Goal: Task Accomplishment & Management: Manage account settings

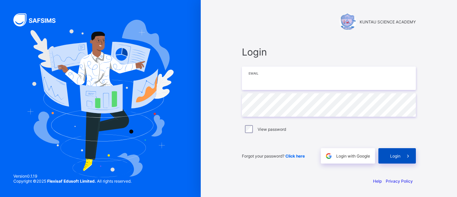
type input "**********"
click at [393, 161] on div "Login" at bounding box center [398, 155] width 38 height 15
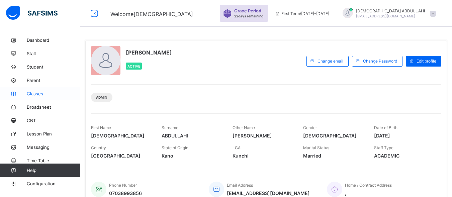
click at [38, 94] on span "Classes" at bounding box center [54, 93] width 54 height 5
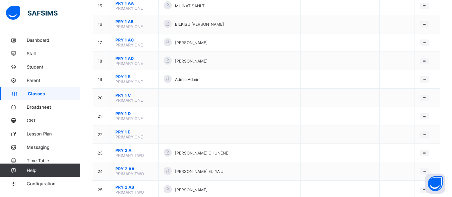
scroll to position [172, 0]
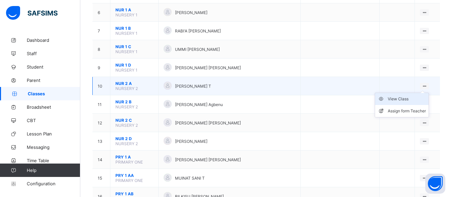
click at [402, 96] on div "View Class" at bounding box center [407, 99] width 38 height 7
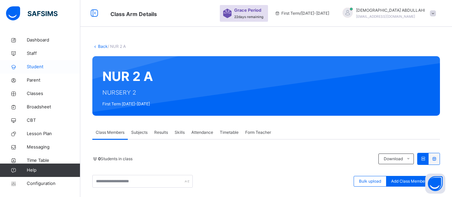
click at [49, 66] on span "Student" at bounding box center [54, 67] width 54 height 7
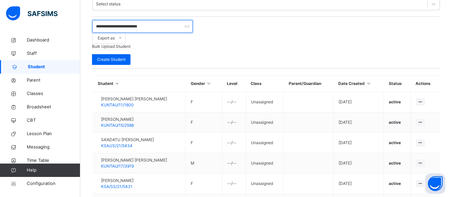
scroll to position [231, 0]
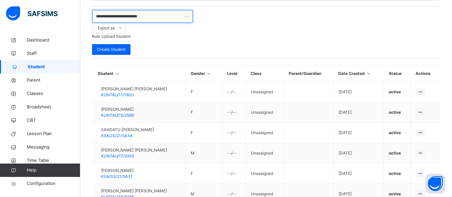
type input "**********"
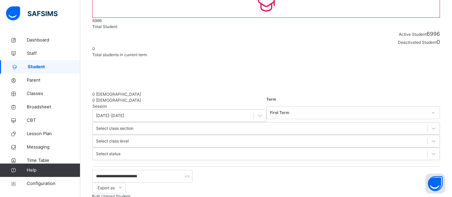
scroll to position [70, 0]
click at [45, 93] on span "Classes" at bounding box center [54, 93] width 54 height 7
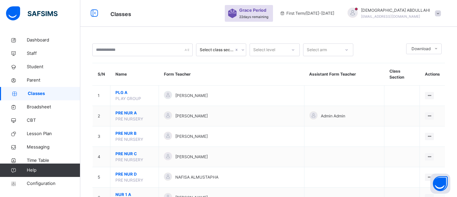
click at [347, 50] on icon at bounding box center [347, 50] width 4 height 7
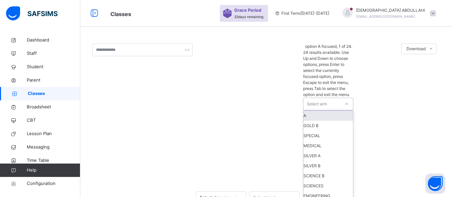
click at [347, 103] on icon at bounding box center [347, 103] width 2 height 1
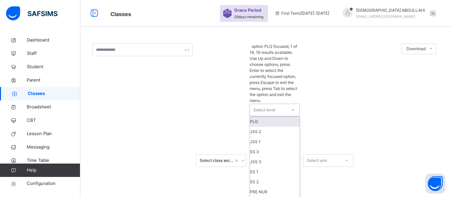
click at [294, 107] on icon at bounding box center [293, 110] width 4 height 7
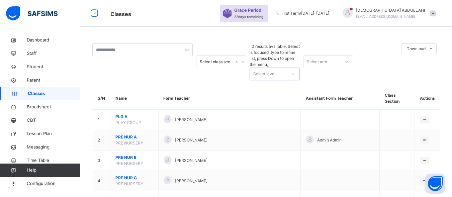
click at [242, 59] on icon at bounding box center [243, 62] width 4 height 7
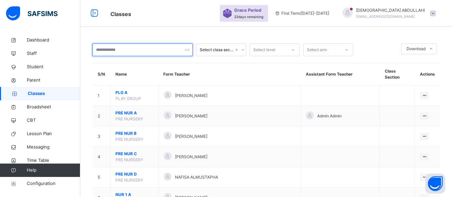
click at [178, 50] on input "text" at bounding box center [142, 50] width 100 height 13
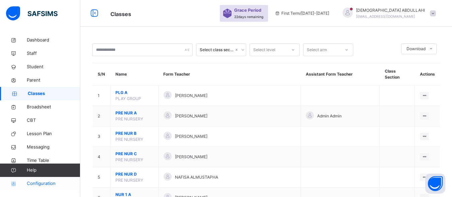
click at [48, 186] on span "Configuration" at bounding box center [53, 183] width 53 height 7
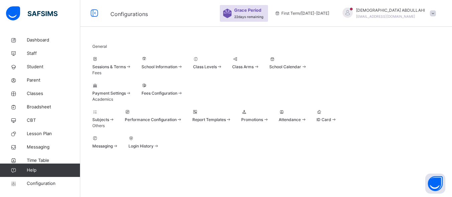
click at [132, 70] on div "Sessions & Terms" at bounding box center [111, 67] width 39 height 6
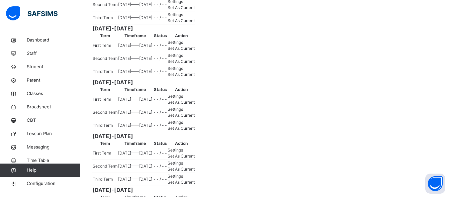
scroll to position [163, 0]
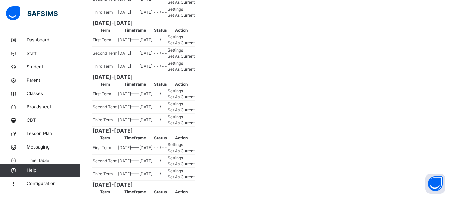
click at [195, 18] on span "Set As Current" at bounding box center [181, 15] width 27 height 5
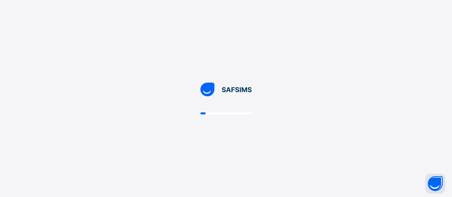
scroll to position [0, 0]
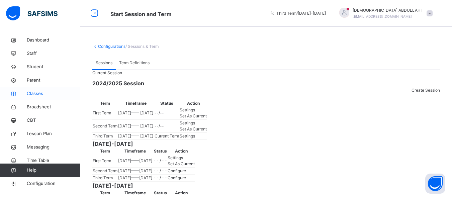
click at [48, 92] on span "Classes" at bounding box center [54, 93] width 54 height 7
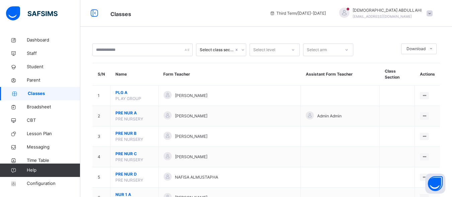
scroll to position [172, 0]
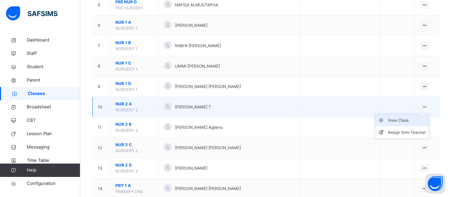
click at [405, 117] on div "View Class" at bounding box center [407, 120] width 38 height 7
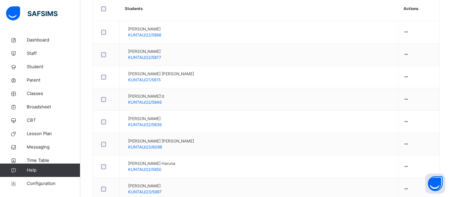
scroll to position [200, 0]
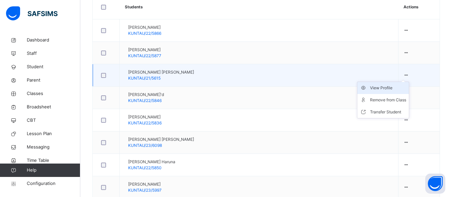
click at [370, 89] on div "View Profile" at bounding box center [388, 88] width 36 height 7
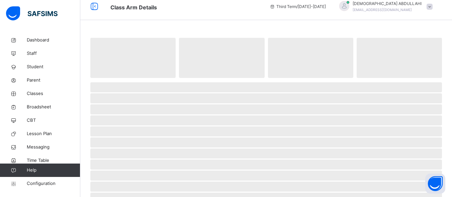
scroll to position [5, 0]
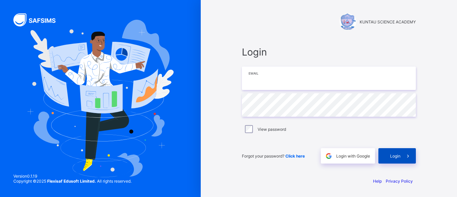
type input "**********"
click at [386, 154] on div "Login" at bounding box center [398, 155] width 38 height 15
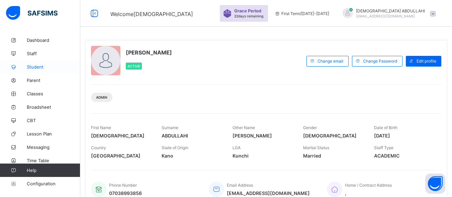
click at [39, 69] on span "Student" at bounding box center [54, 66] width 54 height 5
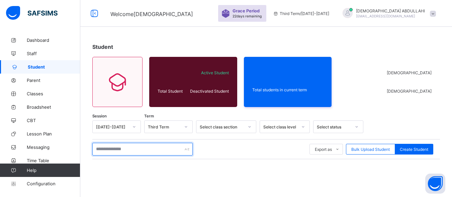
click at [151, 152] on input "text" at bounding box center [142, 149] width 100 height 13
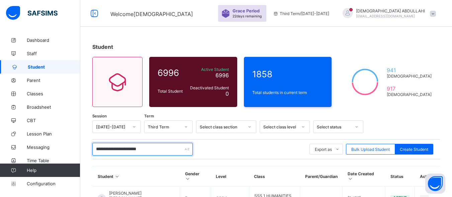
type input "**********"
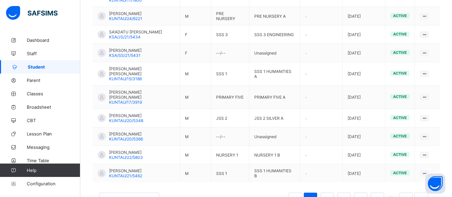
scroll to position [219, 0]
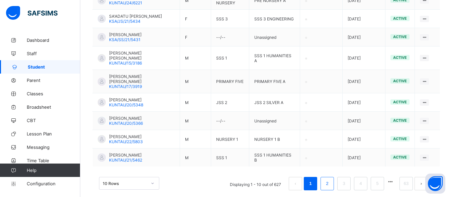
click at [330, 179] on link "2" at bounding box center [327, 183] width 6 height 9
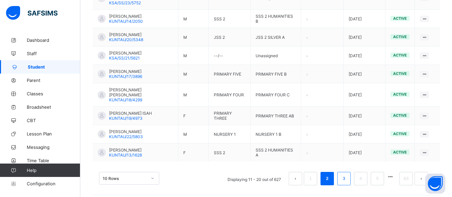
click at [347, 174] on link "3" at bounding box center [344, 178] width 6 height 9
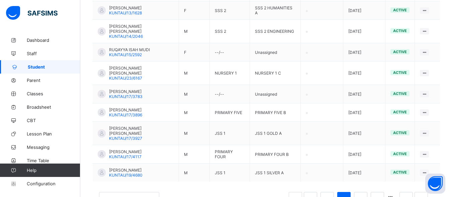
scroll to position [36, 0]
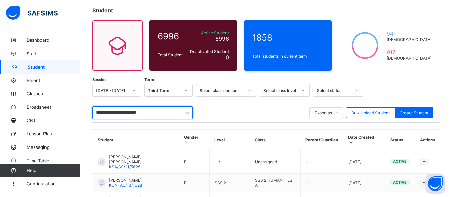
click at [151, 113] on input "**********" at bounding box center [142, 112] width 100 height 13
click at [38, 92] on span "Classes" at bounding box center [54, 93] width 54 height 5
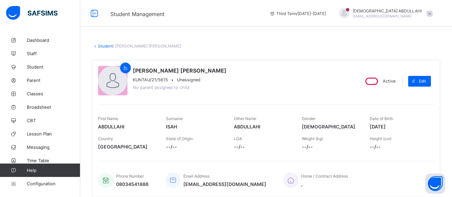
drag, startPoint x: 0, startPoint y: 0, endPoint x: 303, endPoint y: 38, distance: 305.7
click at [49, 92] on span "Classes" at bounding box center [54, 93] width 54 height 5
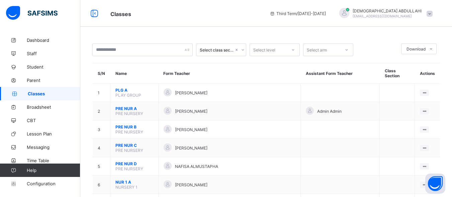
scroll to position [172, 0]
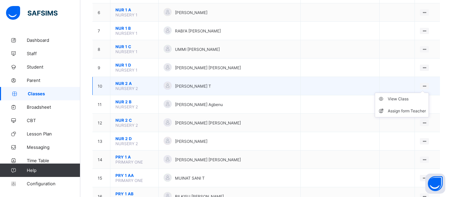
click at [429, 93] on ul "View Class Assign form Teacher" at bounding box center [402, 105] width 54 height 25
click at [404, 96] on div "View Class" at bounding box center [407, 99] width 38 height 7
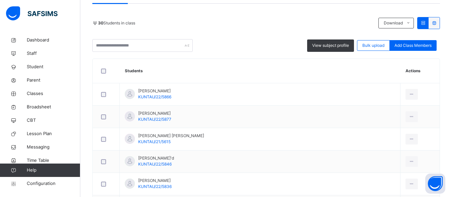
scroll to position [138, 0]
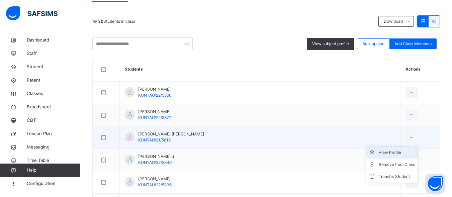
click at [379, 152] on div "View Profile" at bounding box center [397, 152] width 36 height 7
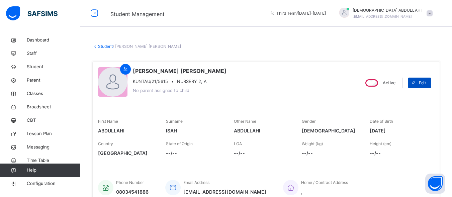
click at [426, 82] on span "Edit" at bounding box center [422, 83] width 7 height 6
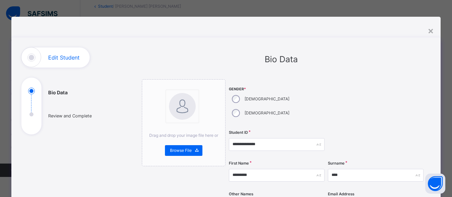
scroll to position [172, 0]
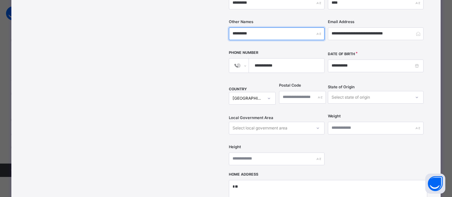
click at [286, 27] on input "*********" at bounding box center [277, 33] width 96 height 13
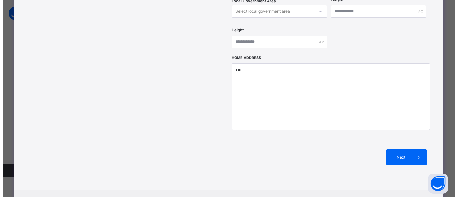
scroll to position [290, 0]
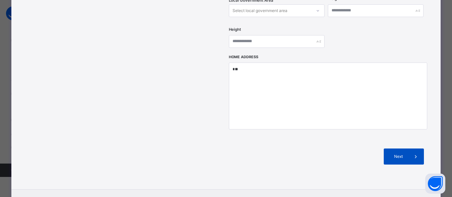
type input "**********"
click at [405, 154] on span "Next" at bounding box center [398, 157] width 19 height 6
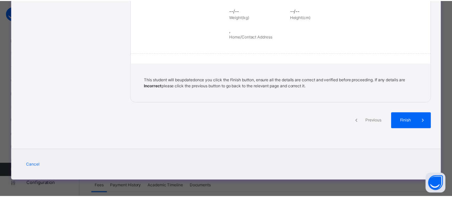
scroll to position [171, 0]
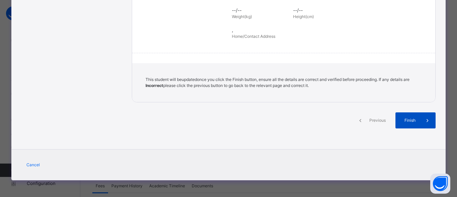
click at [411, 120] on span "Finish" at bounding box center [410, 121] width 19 height 6
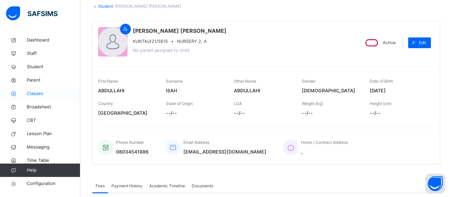
click at [39, 95] on span "Classes" at bounding box center [54, 93] width 54 height 7
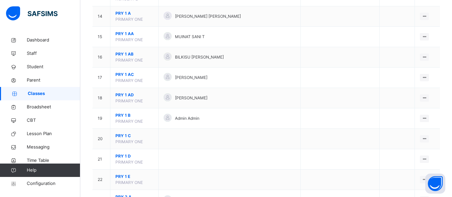
scroll to position [517, 0]
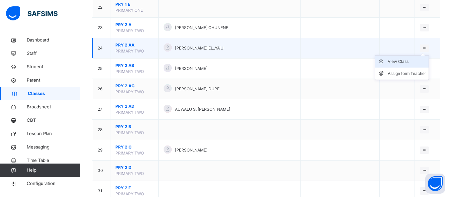
click at [402, 58] on div "View Class" at bounding box center [407, 61] width 38 height 7
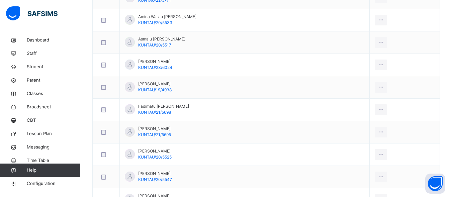
scroll to position [517, 0]
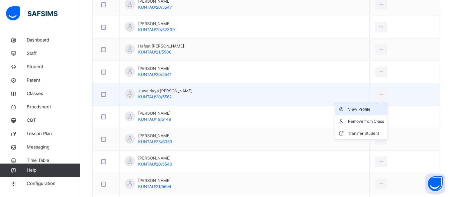
click at [355, 111] on div "View Profile" at bounding box center [366, 109] width 36 height 7
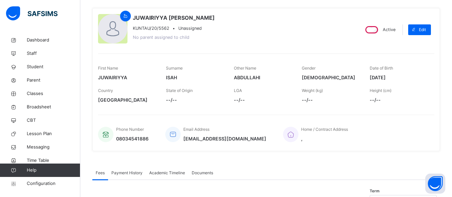
scroll to position [51, 0]
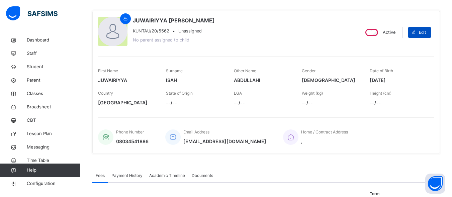
click at [426, 33] on span "Edit" at bounding box center [422, 32] width 7 height 6
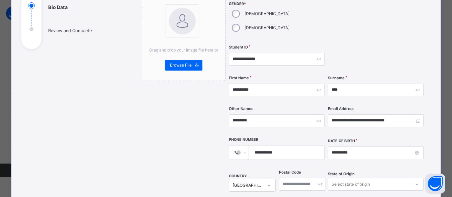
scroll to position [86, 0]
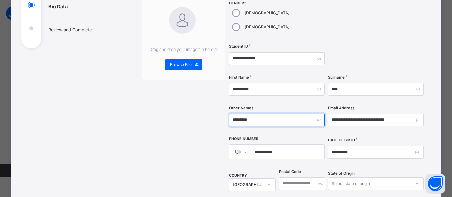
click at [270, 114] on input "*********" at bounding box center [277, 120] width 96 height 13
type input "**********"
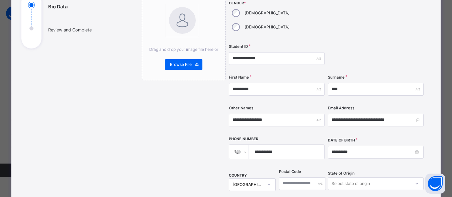
click at [185, 114] on div "Drag and drop your image file here or Browse File" at bounding box center [184, 185] width 84 height 385
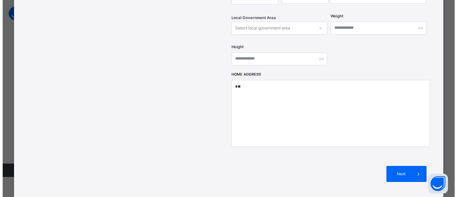
scroll to position [274, 0]
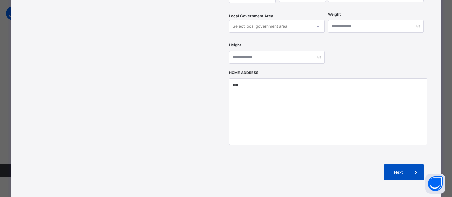
click at [408, 169] on span "Next" at bounding box center [398, 172] width 19 height 6
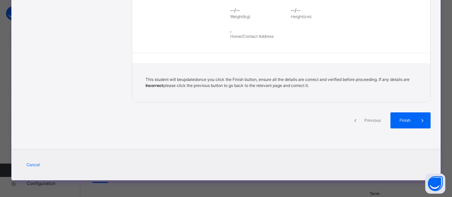
scroll to position [171, 0]
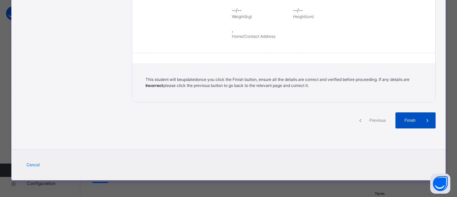
click at [405, 126] on div "Finish" at bounding box center [416, 121] width 40 height 16
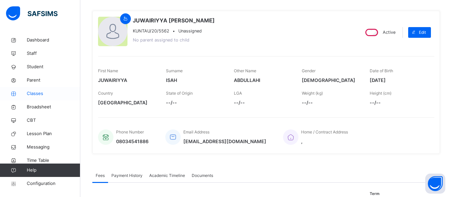
click at [38, 92] on span "Classes" at bounding box center [54, 93] width 54 height 7
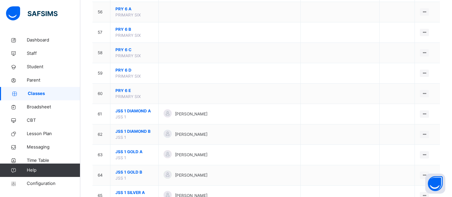
scroll to position [1380, 0]
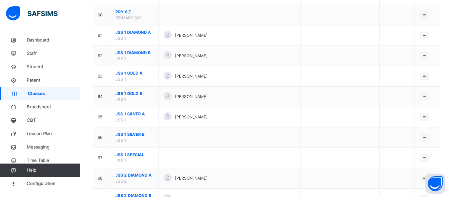
scroll to position [1272, 0]
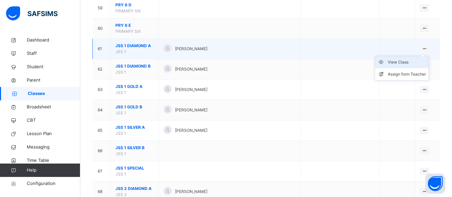
click at [404, 59] on div "View Class" at bounding box center [407, 62] width 38 height 7
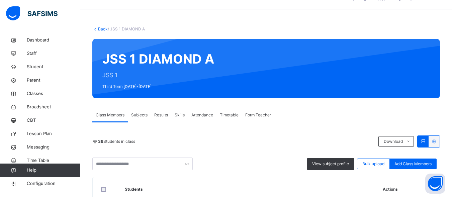
scroll to position [19, 0]
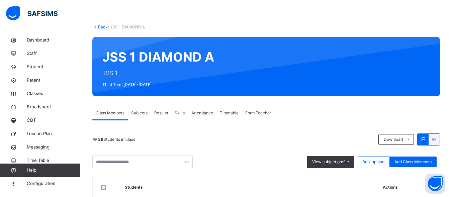
click at [104, 26] on link "Back" at bounding box center [103, 26] width 10 height 5
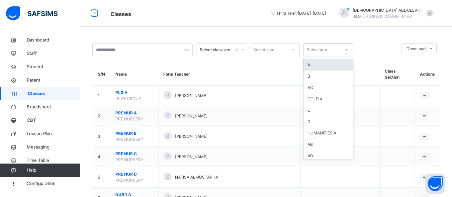
click at [340, 52] on div "Select arm" at bounding box center [322, 50] width 37 height 10
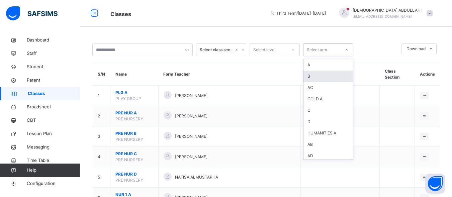
click at [311, 77] on div "B" at bounding box center [329, 76] width 50 height 11
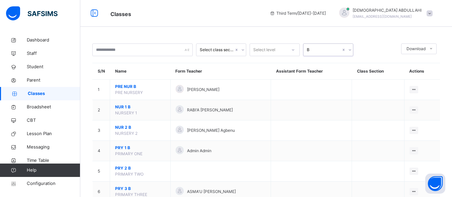
click at [293, 49] on icon at bounding box center [293, 50] width 4 height 7
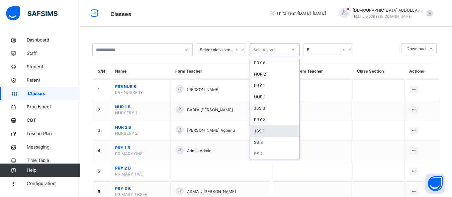
click at [279, 133] on div "JSS 1" at bounding box center [275, 131] width 50 height 11
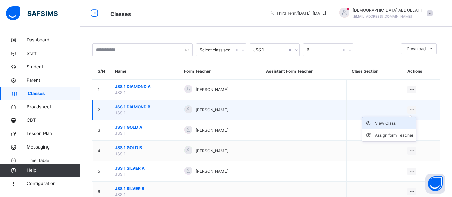
click at [390, 122] on div "View Class" at bounding box center [394, 123] width 38 height 7
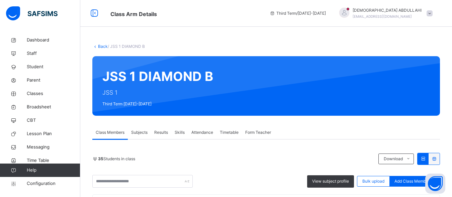
click at [102, 46] on link "Back" at bounding box center [103, 46] width 10 height 5
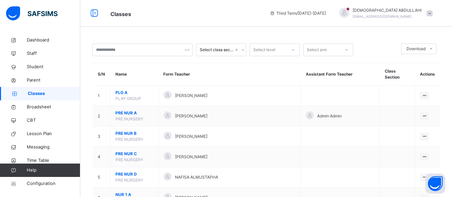
click at [284, 51] on div "Select level" at bounding box center [268, 50] width 37 height 10
drag, startPoint x: 284, startPoint y: 51, endPoint x: 285, endPoint y: 48, distance: 3.6
click at [285, 48] on div "Select level" at bounding box center [268, 50] width 37 height 10
click at [259, 121] on div "SS 1" at bounding box center [275, 121] width 50 height 11
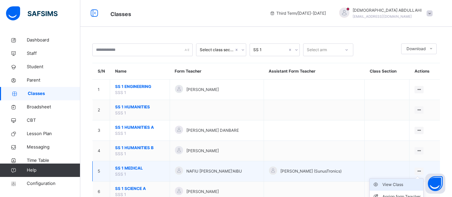
click at [396, 185] on div "View Class" at bounding box center [402, 184] width 38 height 7
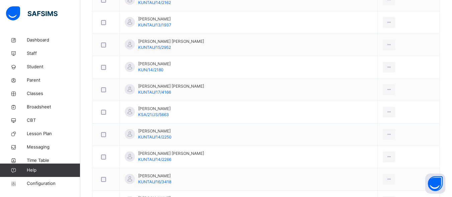
scroll to position [425, 0]
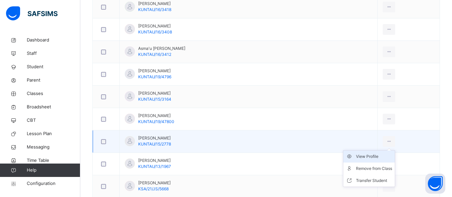
click at [359, 156] on div "View Profile" at bounding box center [374, 156] width 36 height 7
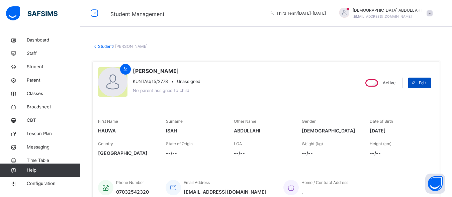
click at [425, 82] on span "Edit" at bounding box center [422, 83] width 7 height 6
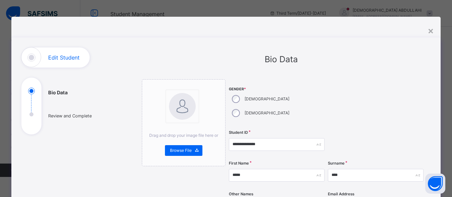
scroll to position [172, 0]
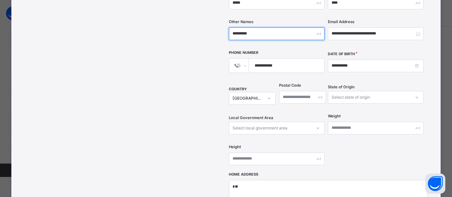
click at [277, 27] on input "*********" at bounding box center [277, 33] width 96 height 13
type input "**********"
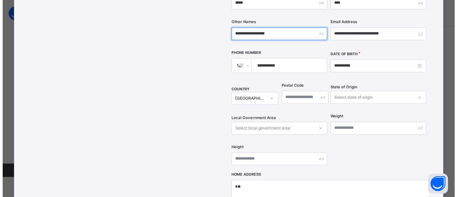
scroll to position [316, 0]
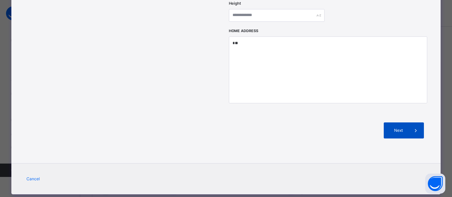
click at [403, 128] on span "Next" at bounding box center [398, 131] width 19 height 6
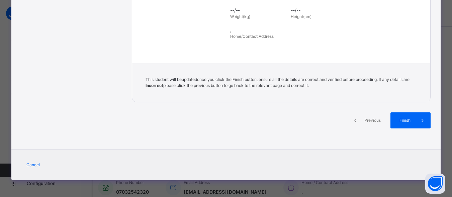
scroll to position [171, 0]
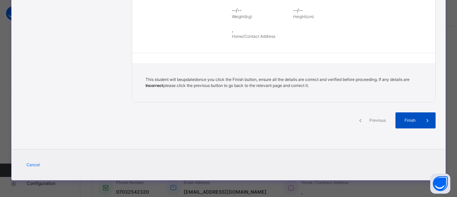
click at [409, 124] on div "Finish" at bounding box center [416, 121] width 40 height 16
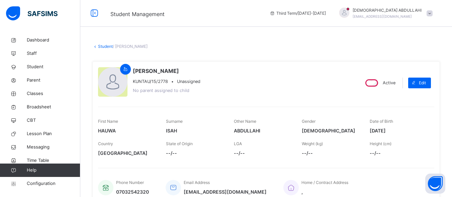
click at [99, 45] on link "Student" at bounding box center [105, 46] width 15 height 5
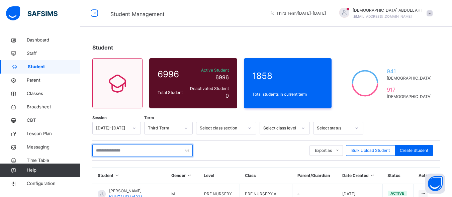
click at [128, 151] on input "text" at bounding box center [142, 150] width 100 height 13
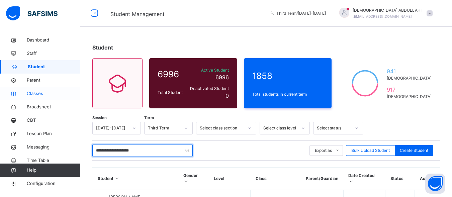
type input "**********"
click at [33, 93] on span "Classes" at bounding box center [54, 93] width 54 height 7
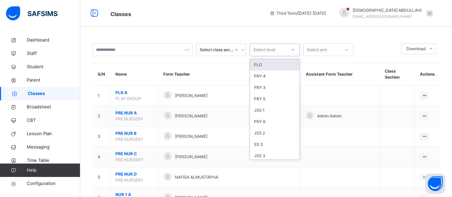
click at [285, 53] on div "Select level" at bounding box center [268, 50] width 37 height 10
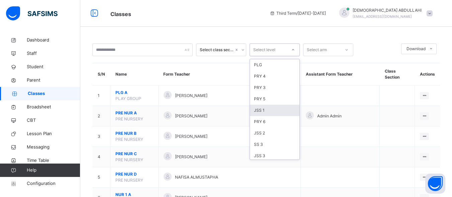
click at [265, 109] on div "JSS 1" at bounding box center [275, 110] width 50 height 11
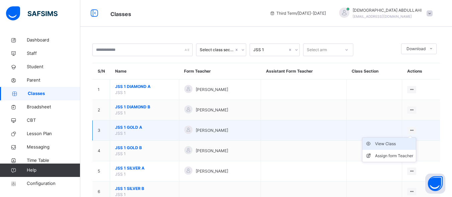
click at [395, 144] on div "View Class" at bounding box center [394, 144] width 38 height 7
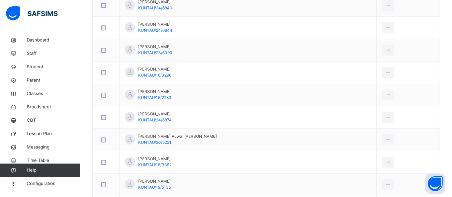
scroll to position [339, 0]
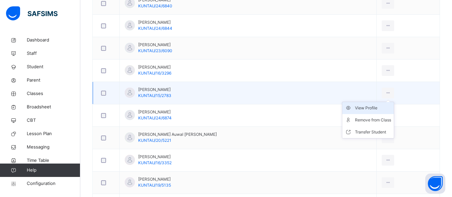
click at [366, 106] on div "View Profile" at bounding box center [373, 108] width 36 height 7
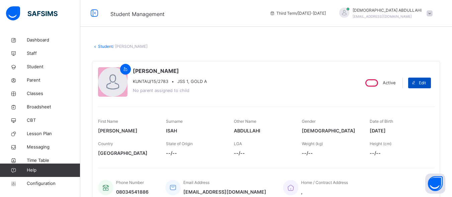
click at [426, 82] on span "Edit" at bounding box center [422, 83] width 7 height 6
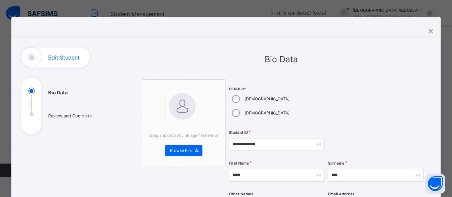
type input "**********"
click at [375, 100] on div at bounding box center [376, 103] width 96 height 48
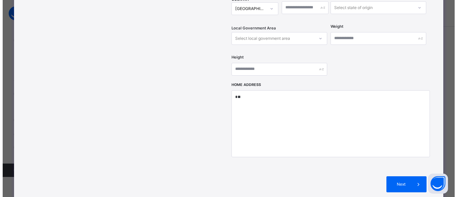
scroll to position [265, 0]
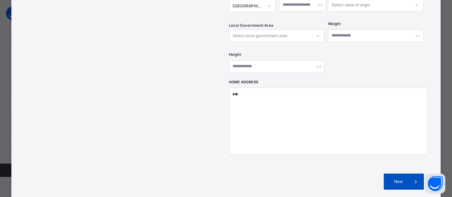
click at [402, 174] on div "Next" at bounding box center [404, 182] width 40 height 16
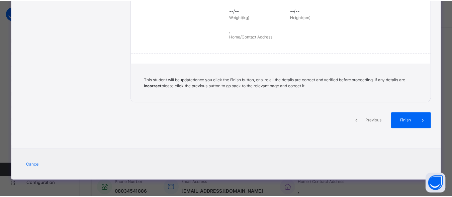
scroll to position [171, 0]
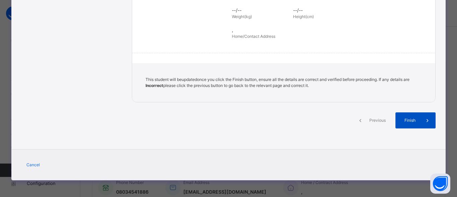
click at [412, 119] on span "Finish" at bounding box center [410, 121] width 19 height 6
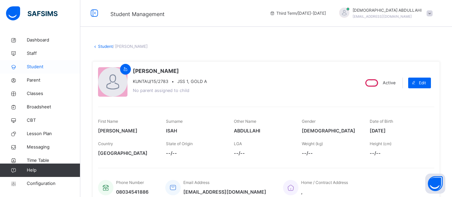
click at [43, 66] on span "Student" at bounding box center [54, 67] width 54 height 7
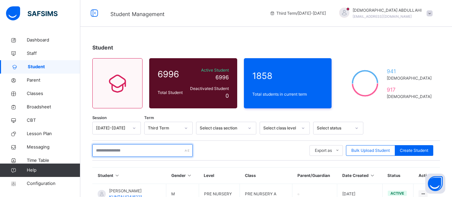
click at [135, 152] on input "text" at bounding box center [142, 150] width 100 height 13
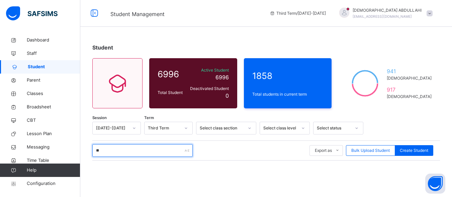
click at [147, 152] on input "**" at bounding box center [142, 150] width 100 height 13
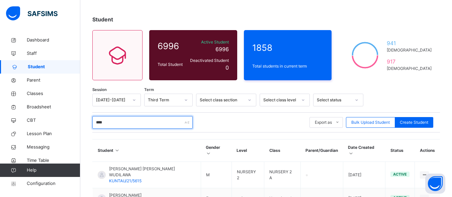
scroll to position [29, 0]
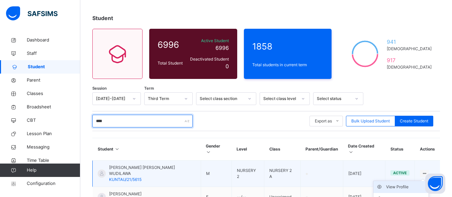
type input "****"
click at [407, 184] on div "View Profile" at bounding box center [406, 187] width 40 height 7
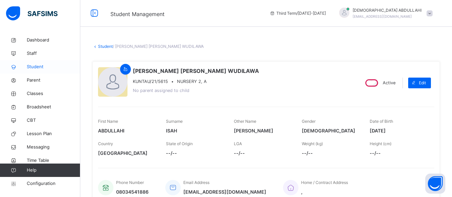
click at [34, 66] on span "Student" at bounding box center [54, 67] width 54 height 7
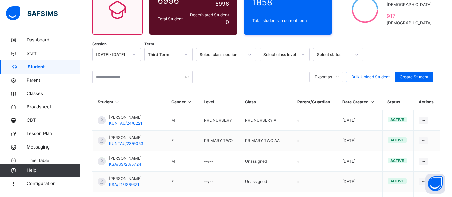
scroll to position [74, 0]
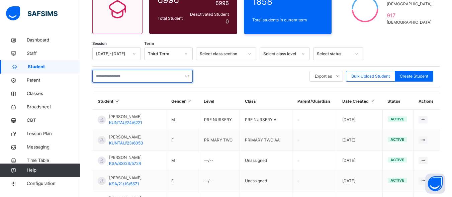
click at [139, 75] on input "text" at bounding box center [142, 76] width 100 height 13
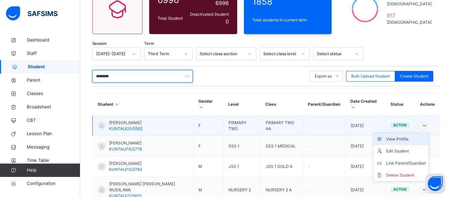
type input "********"
click at [406, 141] on div "View Profile" at bounding box center [406, 139] width 40 height 7
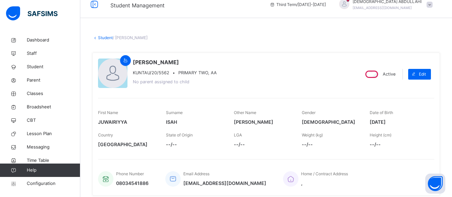
scroll to position [13, 0]
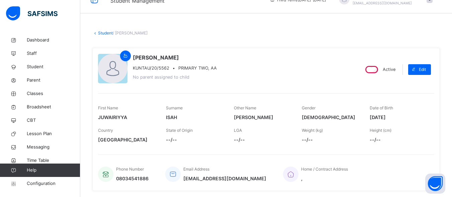
click at [99, 33] on link "Student" at bounding box center [105, 32] width 15 height 5
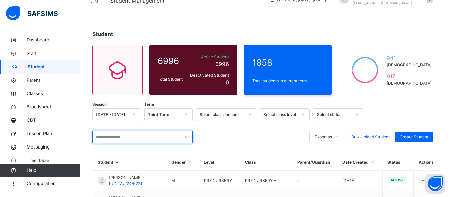
click at [163, 134] on input "text" at bounding box center [142, 137] width 100 height 13
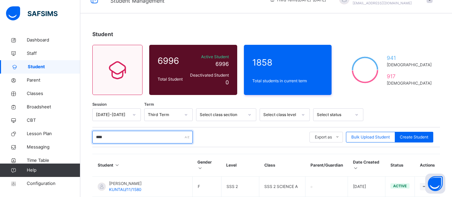
type input "********"
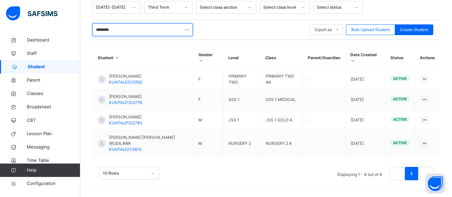
scroll to position [127, 0]
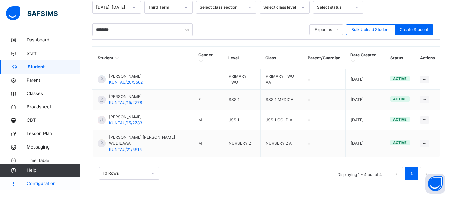
click at [42, 186] on span "Configuration" at bounding box center [53, 183] width 53 height 7
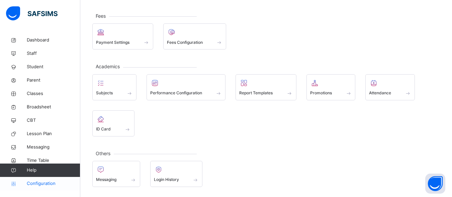
scroll to position [82, 0]
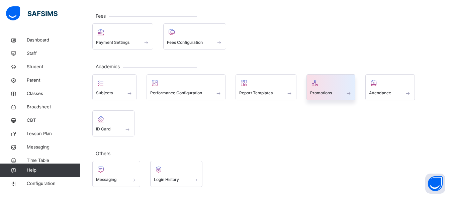
click at [329, 88] on span at bounding box center [331, 89] width 42 height 2
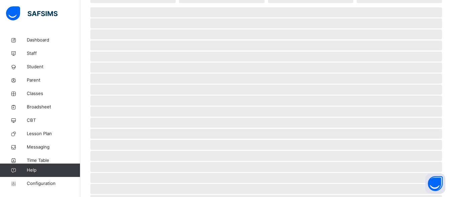
scroll to position [127, 0]
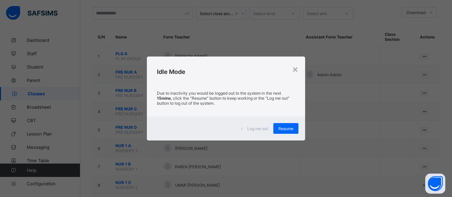
scroll to position [36, 0]
click at [282, 133] on div "Resume" at bounding box center [286, 128] width 25 height 11
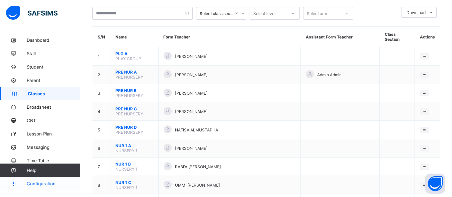
click at [40, 183] on span "Configuration" at bounding box center [53, 183] width 53 height 5
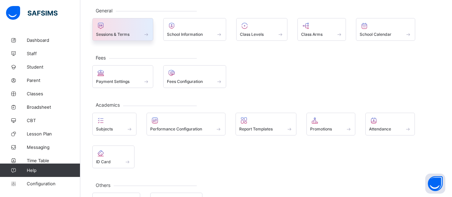
click at [132, 29] on div at bounding box center [123, 26] width 54 height 8
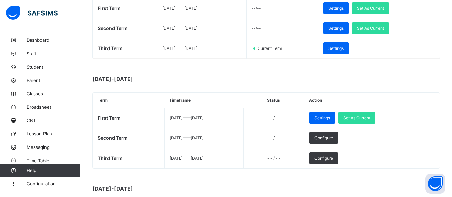
scroll to position [140, 0]
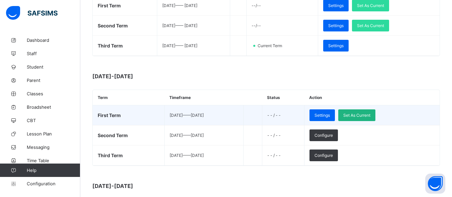
click at [375, 118] on div "Set As Current" at bounding box center [357, 115] width 37 height 12
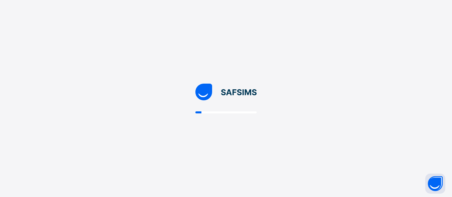
scroll to position [0, 0]
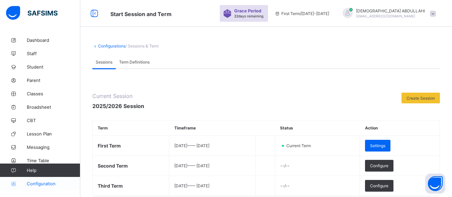
click at [48, 183] on span "Configuration" at bounding box center [53, 183] width 53 height 5
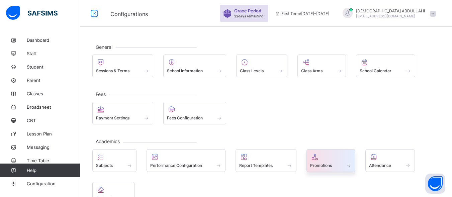
click at [343, 162] on span at bounding box center [331, 162] width 42 height 2
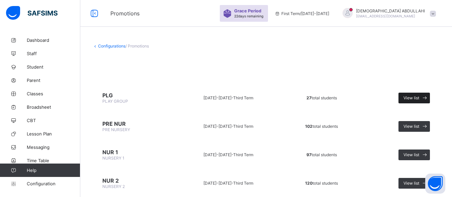
click at [420, 96] on span "View list" at bounding box center [412, 97] width 16 height 5
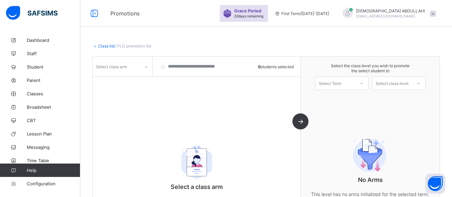
click at [364, 83] on icon at bounding box center [362, 83] width 4 height 7
click at [361, 98] on div "First Term 2025-2026" at bounding box center [342, 100] width 53 height 15
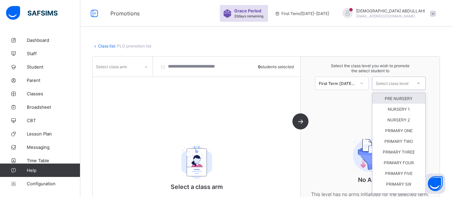
click at [421, 83] on icon at bounding box center [419, 83] width 4 height 7
click at [411, 97] on div "PRE NURSERY" at bounding box center [399, 98] width 53 height 11
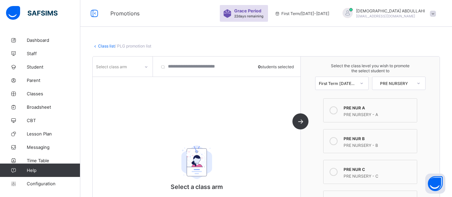
click at [338, 110] on icon at bounding box center [334, 110] width 8 height 8
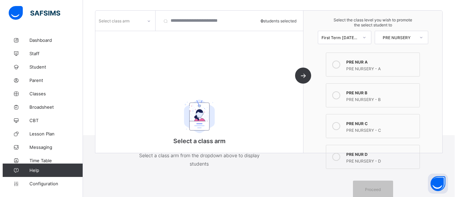
scroll to position [79, 0]
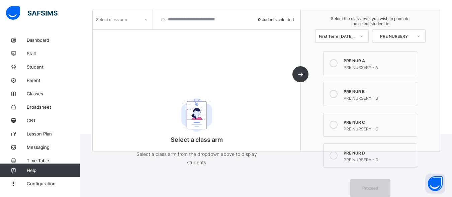
click at [382, 186] on div "Proceed" at bounding box center [371, 188] width 40 height 18
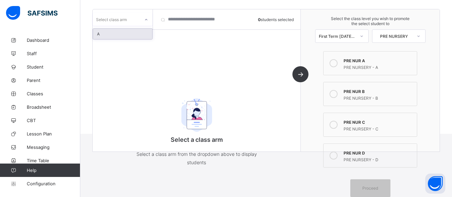
click at [145, 20] on icon at bounding box center [146, 19] width 4 height 7
click at [134, 33] on div "A" at bounding box center [122, 34] width 59 height 10
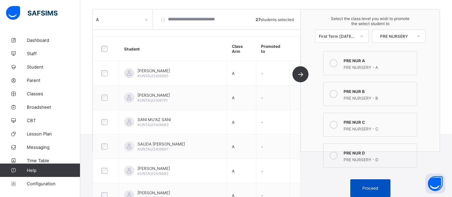
click at [376, 188] on span "Proceed" at bounding box center [371, 188] width 16 height 5
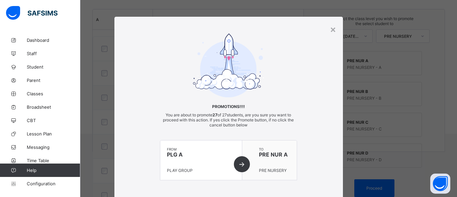
click at [237, 162] on div "from PLG A PLAY GROUP" at bounding box center [201, 161] width 82 height 40
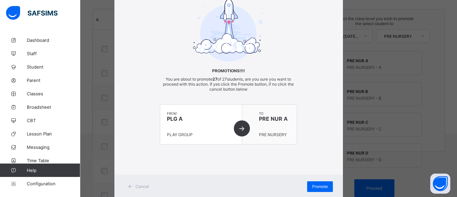
scroll to position [54, 0]
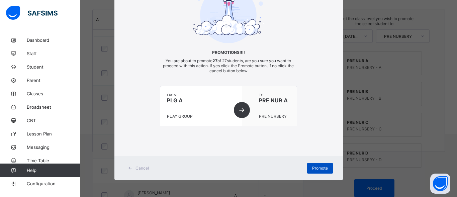
click at [317, 167] on span "Promote" at bounding box center [320, 168] width 16 height 5
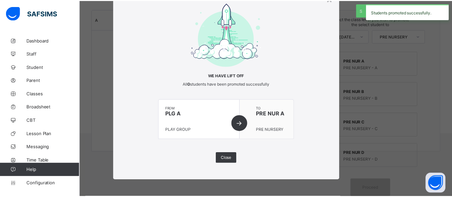
scroll to position [31, 0]
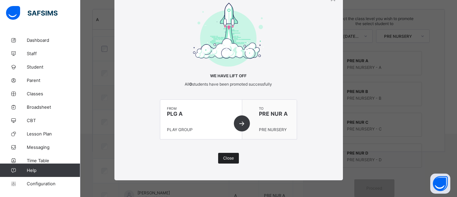
click at [225, 156] on span "Close" at bounding box center [228, 158] width 11 height 5
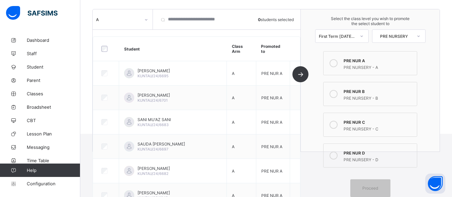
click at [437, 83] on div "Select the class level you wish to promote the select student to First Term 202…" at bounding box center [370, 80] width 139 height 142
click at [405, 63] on div "PRE NURSERY - A" at bounding box center [379, 66] width 70 height 7
click at [337, 61] on icon at bounding box center [334, 63] width 8 height 8
click at [338, 64] on icon at bounding box center [334, 63] width 8 height 8
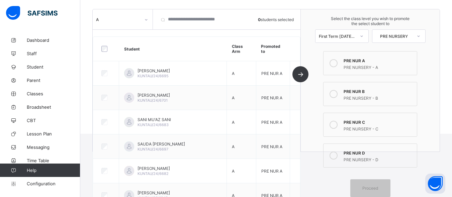
click at [338, 64] on icon at bounding box center [334, 63] width 8 height 8
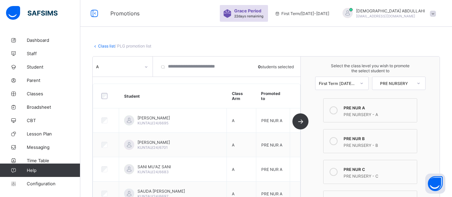
click at [103, 45] on link "Class list" at bounding box center [106, 46] width 17 height 5
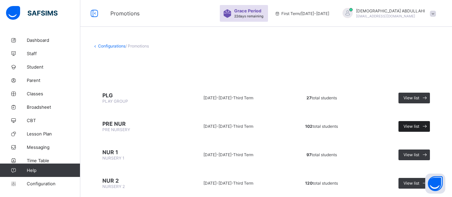
click at [417, 126] on span "View list" at bounding box center [412, 126] width 16 height 5
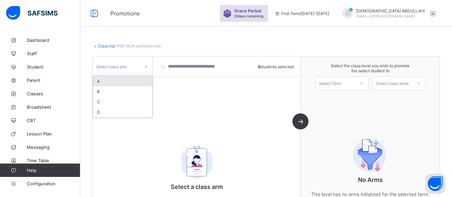
click at [146, 66] on icon at bounding box center [146, 67] width 4 height 7
click at [136, 81] on div "A" at bounding box center [122, 81] width 59 height 10
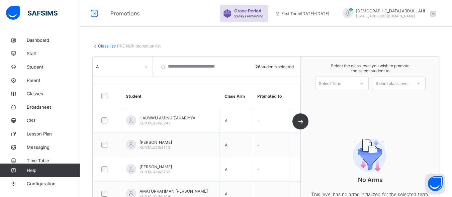
click at [364, 83] on icon at bounding box center [362, 83] width 4 height 7
click at [352, 99] on div "First Term 2025-2026" at bounding box center [342, 100] width 53 height 15
click at [416, 80] on div at bounding box center [418, 83] width 13 height 13
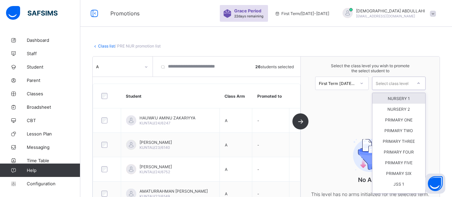
click at [412, 96] on div "NURSERY 1" at bounding box center [399, 98] width 53 height 11
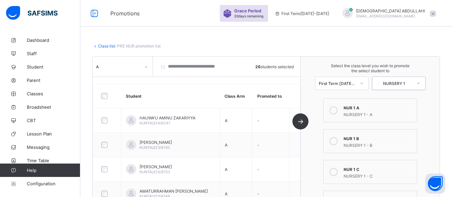
click at [338, 110] on icon at bounding box center [334, 110] width 8 height 8
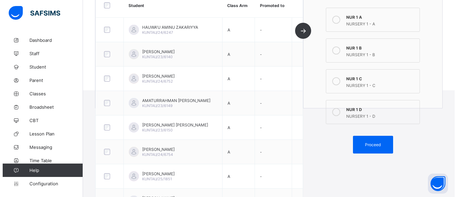
scroll to position [124, 0]
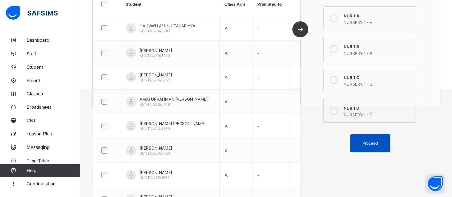
click at [374, 146] on div "Proceed" at bounding box center [371, 144] width 40 height 18
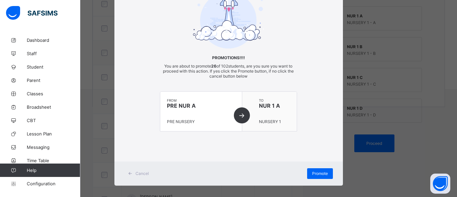
scroll to position [50, 0]
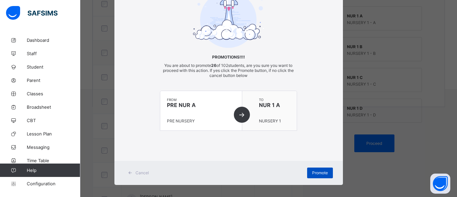
click at [321, 170] on div "Promote" at bounding box center [320, 173] width 26 height 11
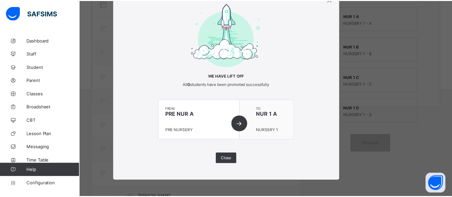
scroll to position [0, 0]
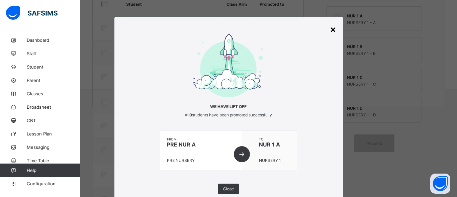
click at [332, 30] on div "×" at bounding box center [333, 28] width 6 height 11
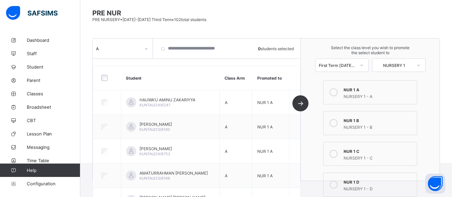
scroll to position [21, 0]
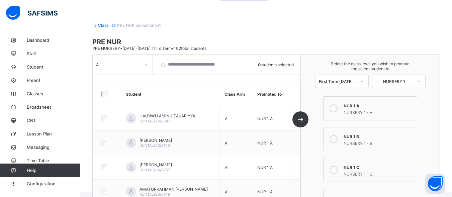
click at [108, 26] on link "Class list" at bounding box center [106, 25] width 17 height 5
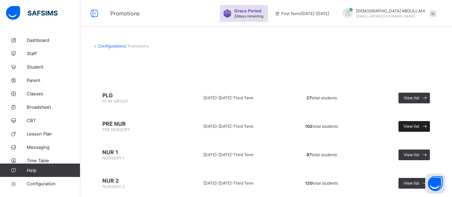
click at [420, 127] on span "View list" at bounding box center [412, 126] width 16 height 5
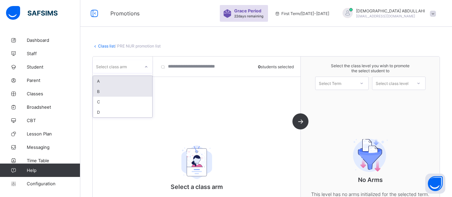
click at [111, 93] on div "B" at bounding box center [122, 91] width 59 height 10
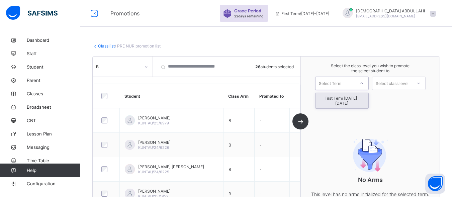
click at [347, 102] on div "First Term 2025-2026" at bounding box center [342, 100] width 53 height 15
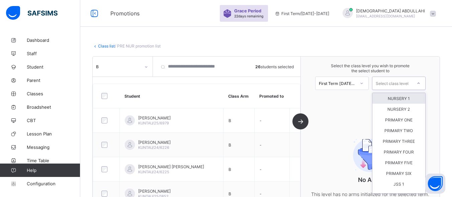
click at [410, 99] on div "NURSERY 1" at bounding box center [399, 98] width 53 height 11
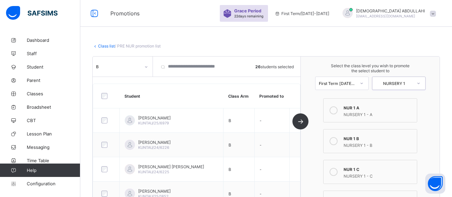
click at [334, 144] on div at bounding box center [333, 141] width 13 height 13
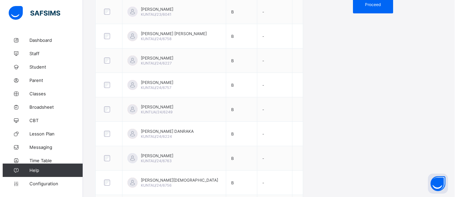
scroll to position [211, 0]
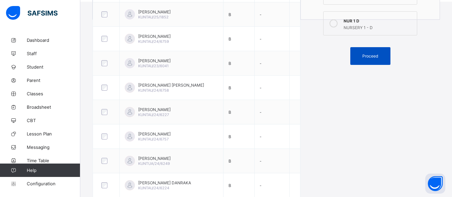
click at [375, 58] on span "Proceed" at bounding box center [371, 56] width 16 height 5
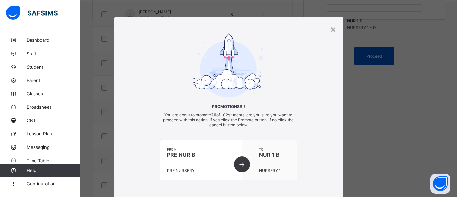
scroll to position [54, 0]
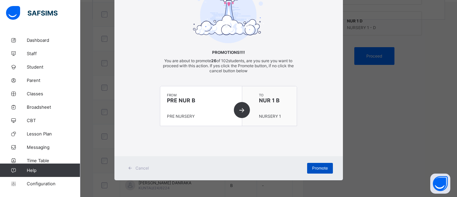
click at [321, 168] on span "Promote" at bounding box center [320, 168] width 16 height 5
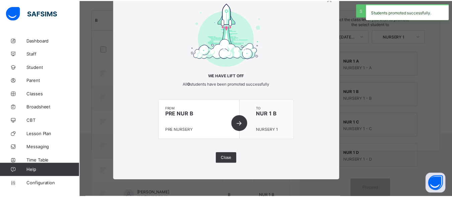
scroll to position [211, 0]
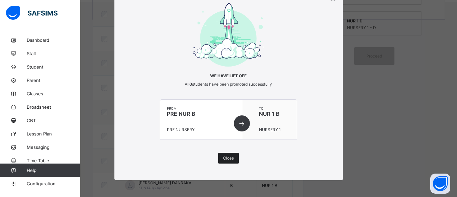
click at [225, 157] on span "Close" at bounding box center [228, 158] width 11 height 5
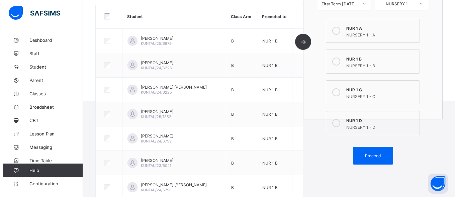
scroll to position [121, 0]
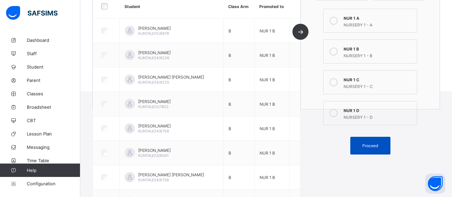
click at [378, 145] on span "Proceed" at bounding box center [371, 145] width 16 height 5
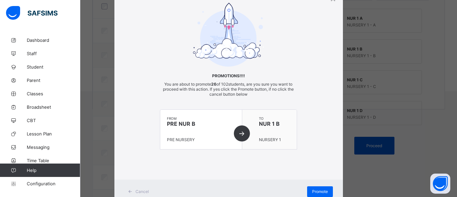
scroll to position [54, 0]
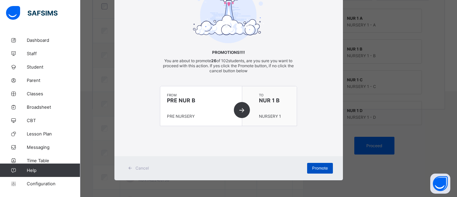
click at [318, 169] on span "Promote" at bounding box center [320, 168] width 16 height 5
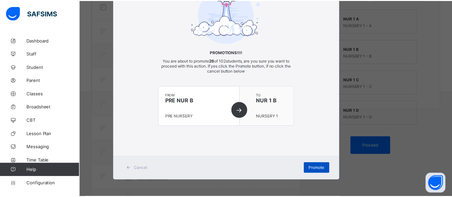
scroll to position [0, 0]
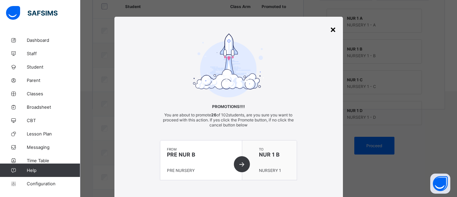
click at [333, 31] on div "×" at bounding box center [333, 28] width 6 height 11
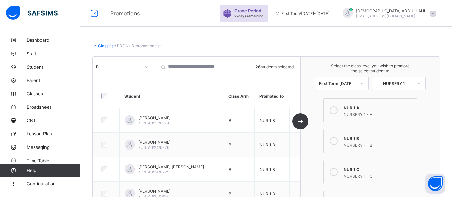
click at [103, 46] on link "Class list" at bounding box center [106, 46] width 17 height 5
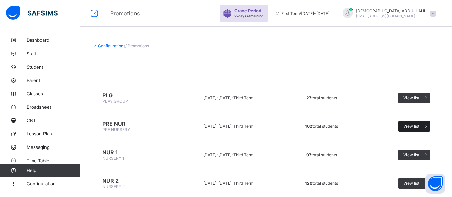
click at [420, 125] on span "View list" at bounding box center [412, 126] width 16 height 5
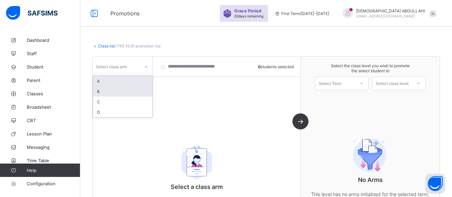
click at [118, 94] on div "B" at bounding box center [122, 91] width 59 height 10
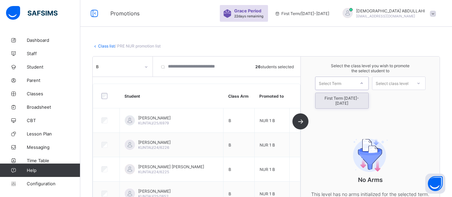
click at [350, 96] on div "First Term 2025-2026" at bounding box center [342, 100] width 53 height 15
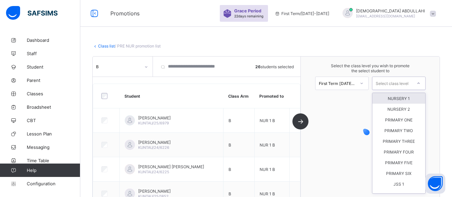
click at [406, 99] on div "NURSERY 1" at bounding box center [399, 98] width 53 height 11
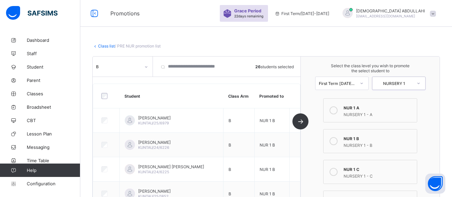
click at [339, 146] on div at bounding box center [333, 141] width 13 height 13
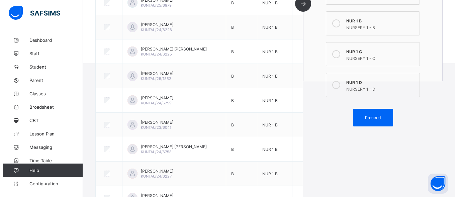
scroll to position [150, 0]
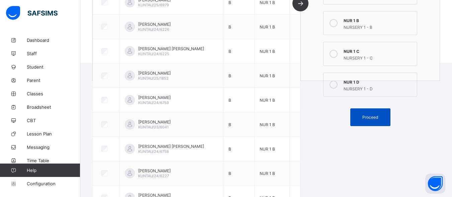
click at [375, 117] on span "Proceed" at bounding box center [371, 117] width 16 height 5
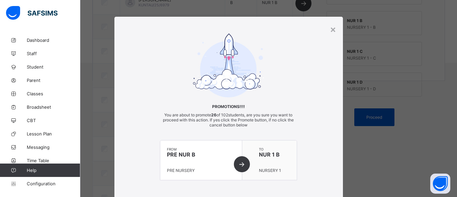
scroll to position [54, 0]
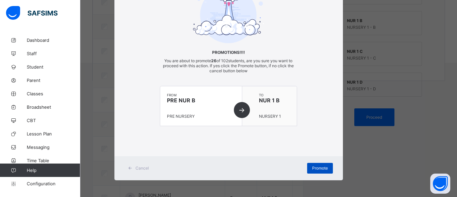
click at [320, 169] on span "Promote" at bounding box center [320, 168] width 16 height 5
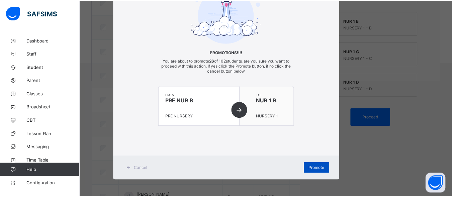
scroll to position [0, 0]
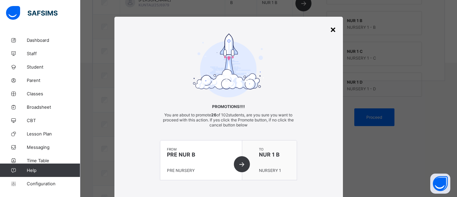
click at [332, 31] on div "×" at bounding box center [333, 28] width 6 height 11
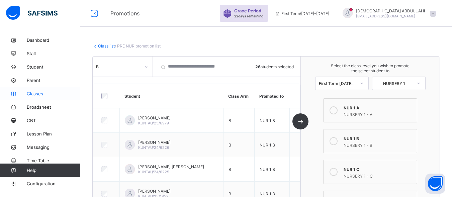
click at [41, 95] on span "Classes" at bounding box center [54, 93] width 54 height 5
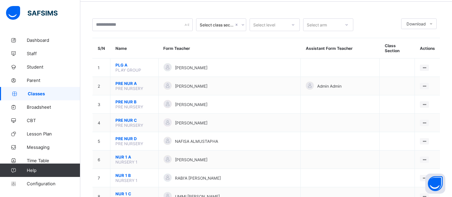
scroll to position [47, 0]
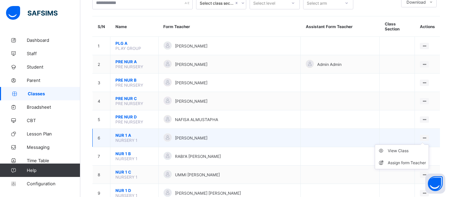
click at [425, 136] on icon at bounding box center [425, 138] width 6 height 5
click at [398, 148] on div "View Class" at bounding box center [407, 151] width 38 height 7
